Goal: Information Seeking & Learning: Learn about a topic

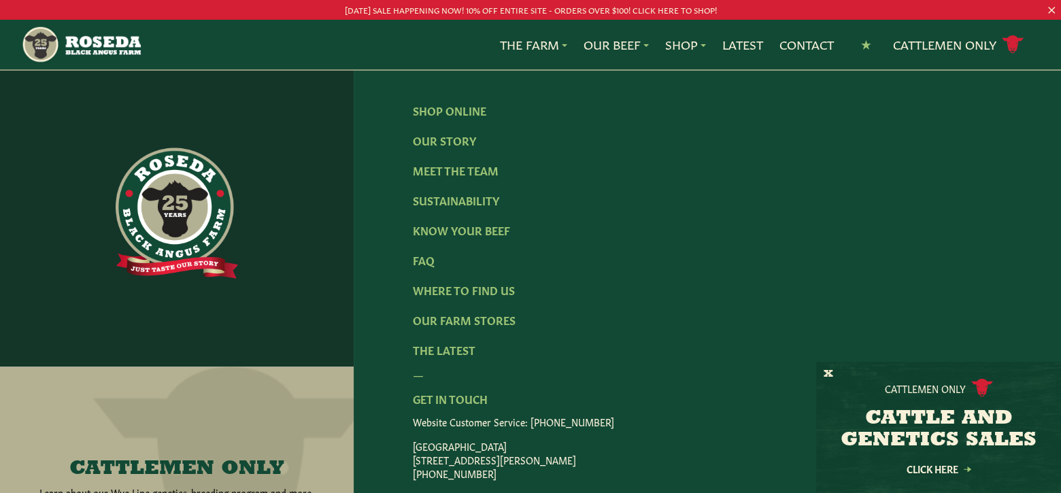
scroll to position [2317, 0]
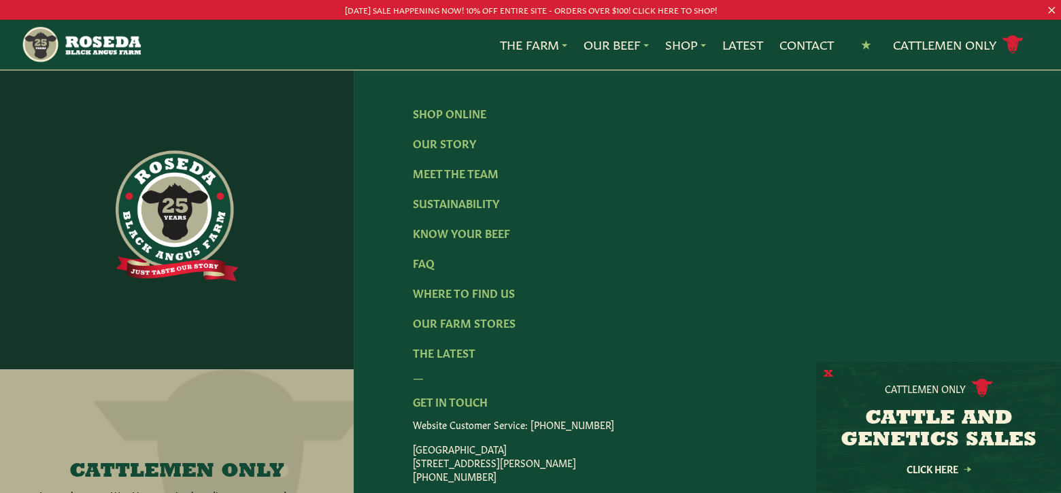
click at [830, 372] on button "X" at bounding box center [829, 374] width 10 height 14
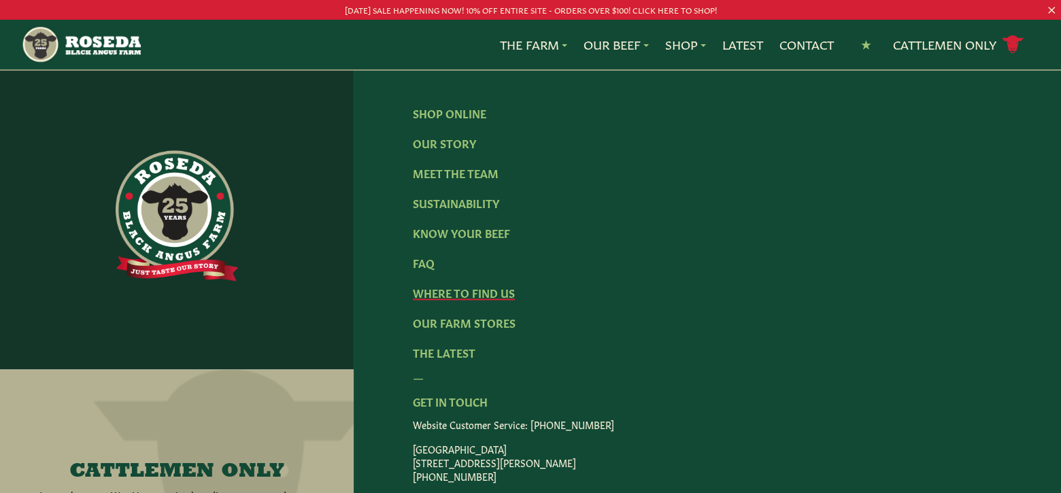
click at [477, 300] on link "Where To Find Us" at bounding box center [464, 292] width 102 height 15
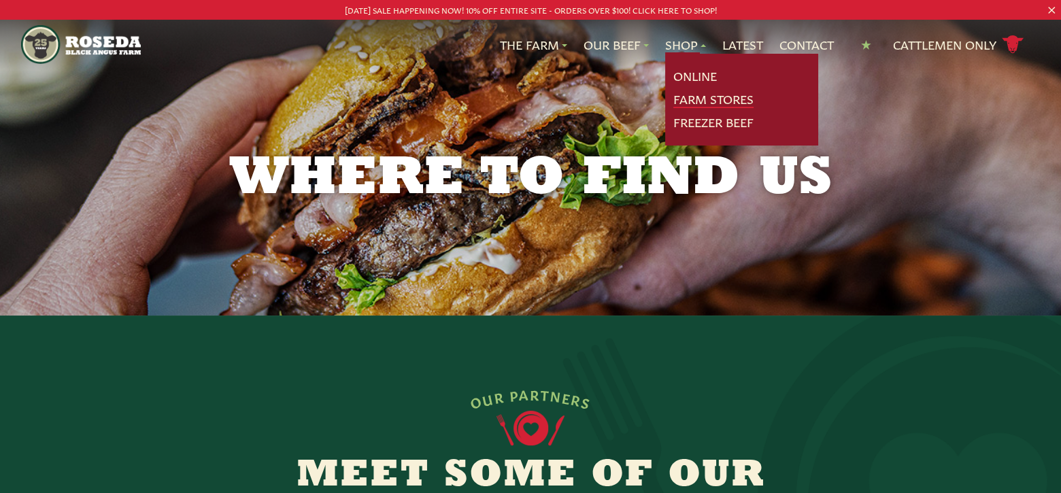
click at [686, 99] on link "Farm Stores" at bounding box center [713, 99] width 80 height 18
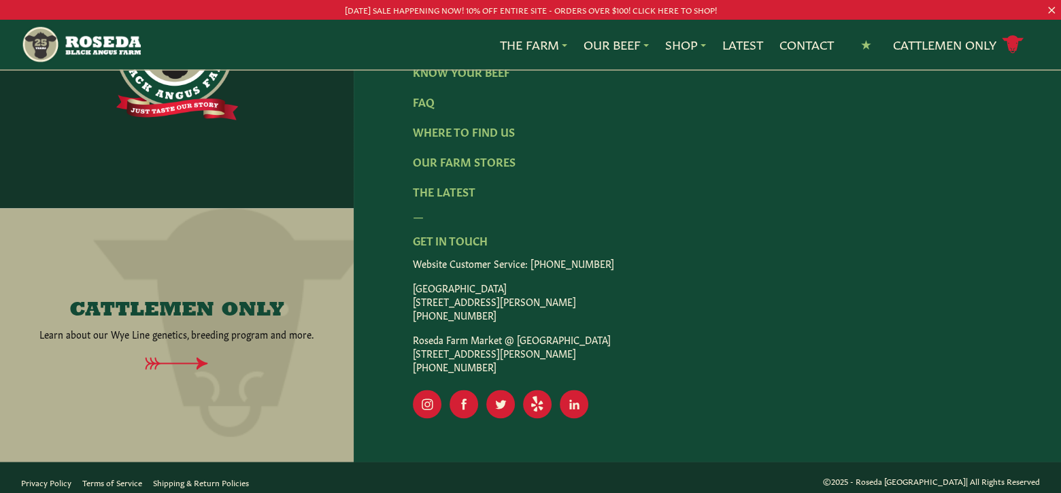
scroll to position [2521, 0]
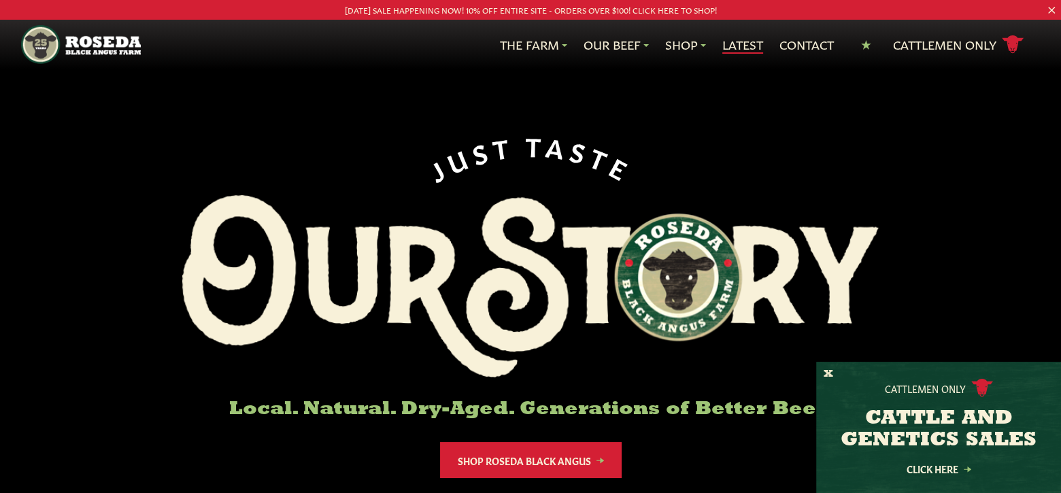
click at [739, 41] on link "Latest" at bounding box center [742, 45] width 41 height 18
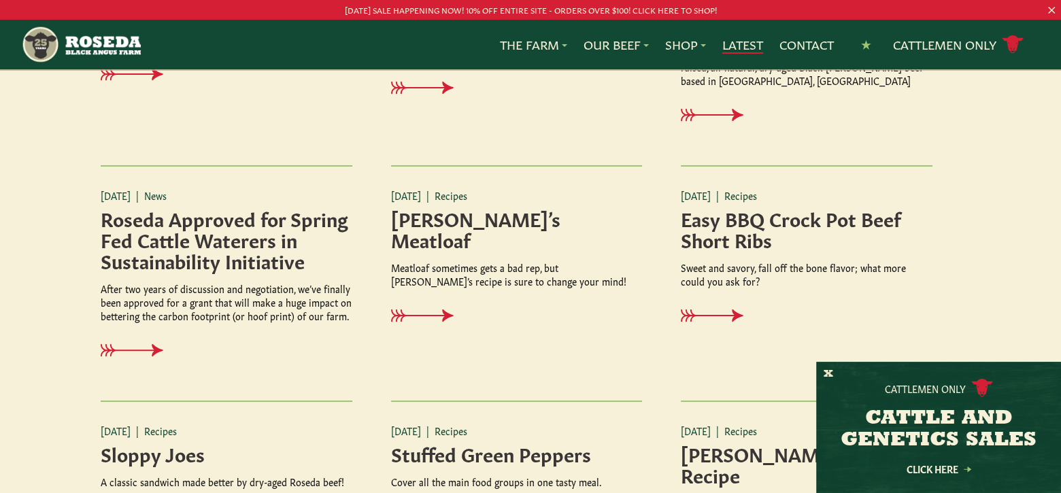
scroll to position [1088, 0]
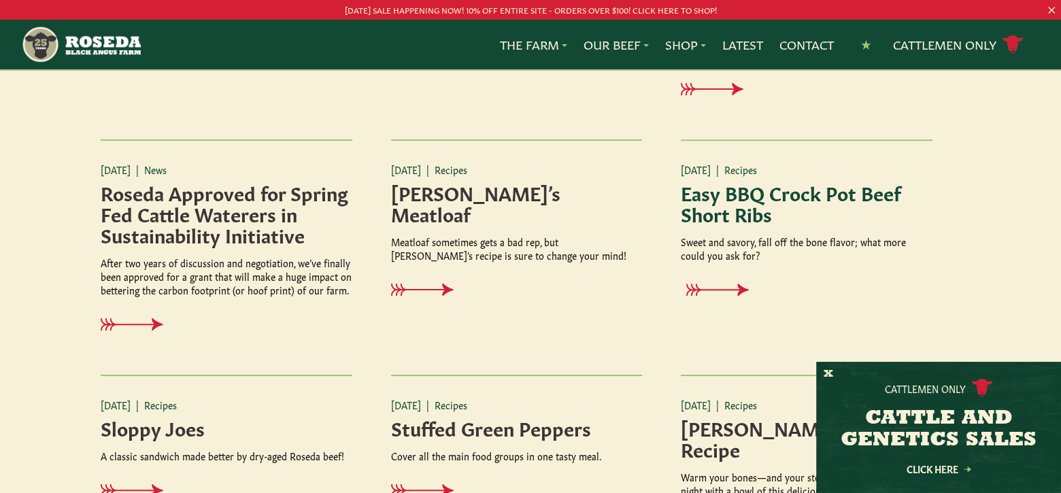
click at [726, 202] on h4 "Easy BBQ Crock Pot Beef Short Ribs" at bounding box center [807, 203] width 252 height 42
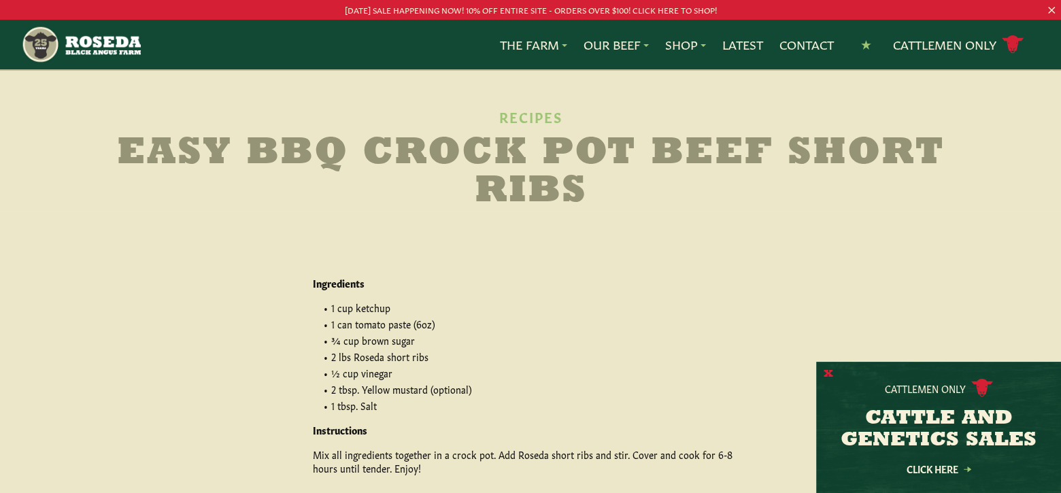
click at [832, 373] on button "X" at bounding box center [829, 374] width 10 height 14
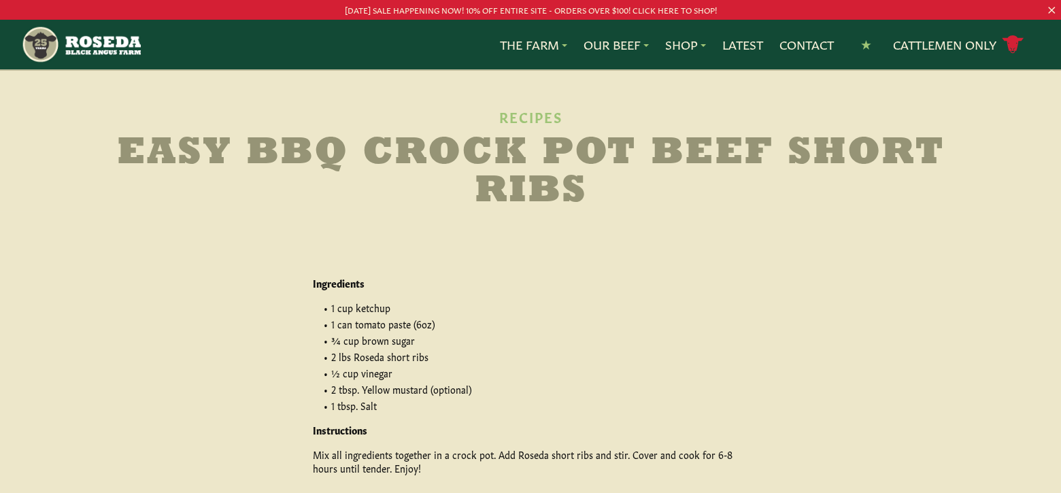
drag, startPoint x: 252, startPoint y: 149, endPoint x: 605, endPoint y: 191, distance: 355.5
click at [605, 191] on h2 "Easy BBQ Crock Pot Beef Short Ribs" at bounding box center [530, 173] width 871 height 76
